Goal: Task Accomplishment & Management: Complete application form

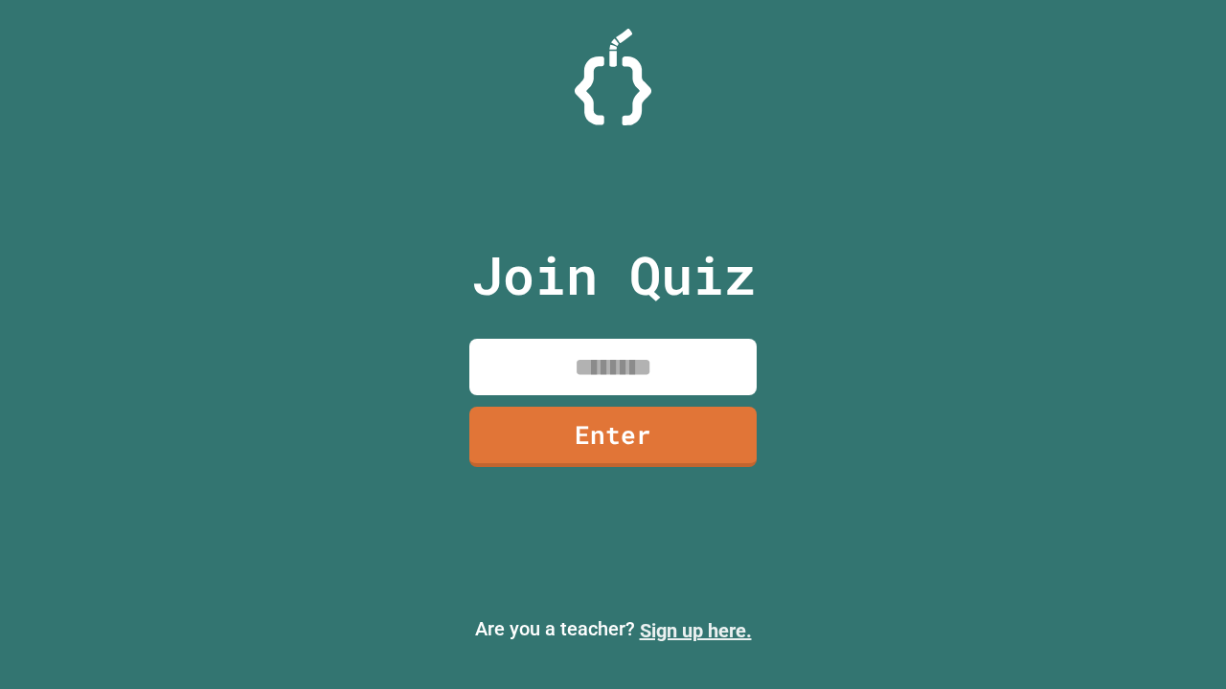
click at [695, 631] on link "Sign up here." at bounding box center [696, 631] width 112 height 23
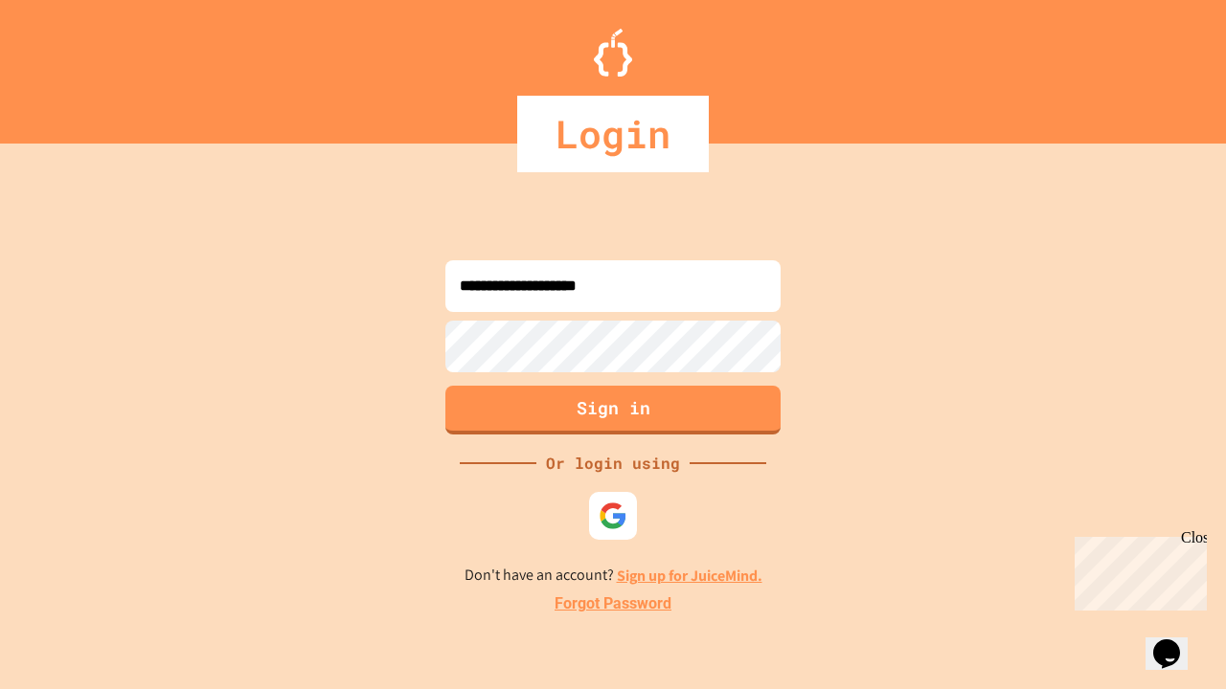
type input "**********"
